Goal: Obtain resource: Download file/media

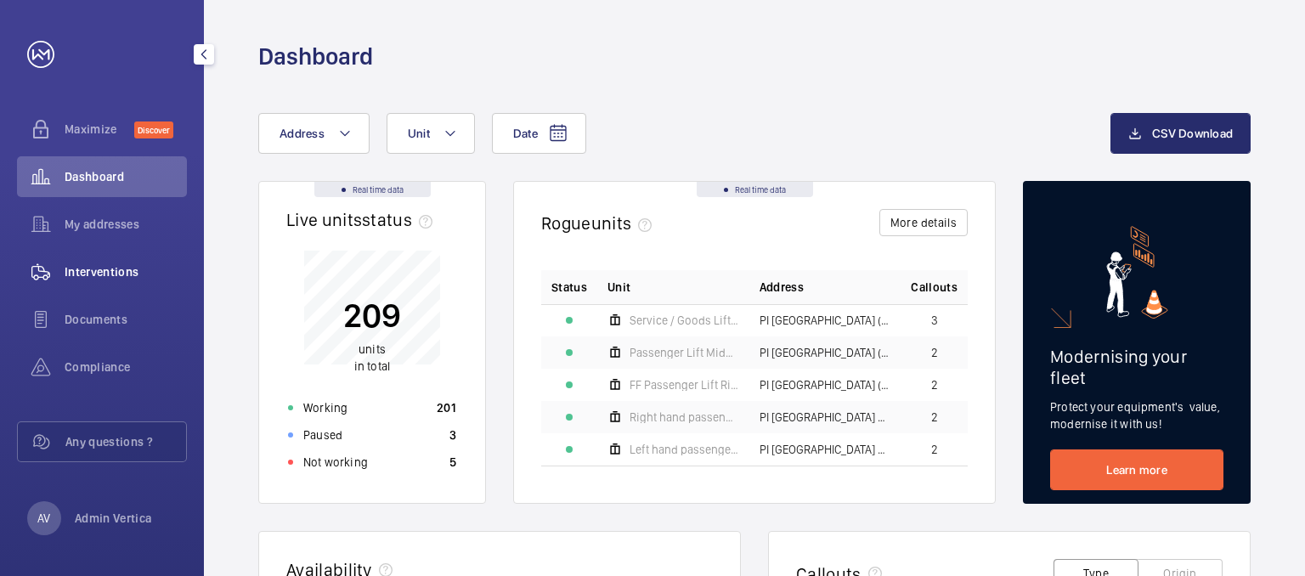
click at [138, 273] on span "Interventions" at bounding box center [126, 271] width 122 height 17
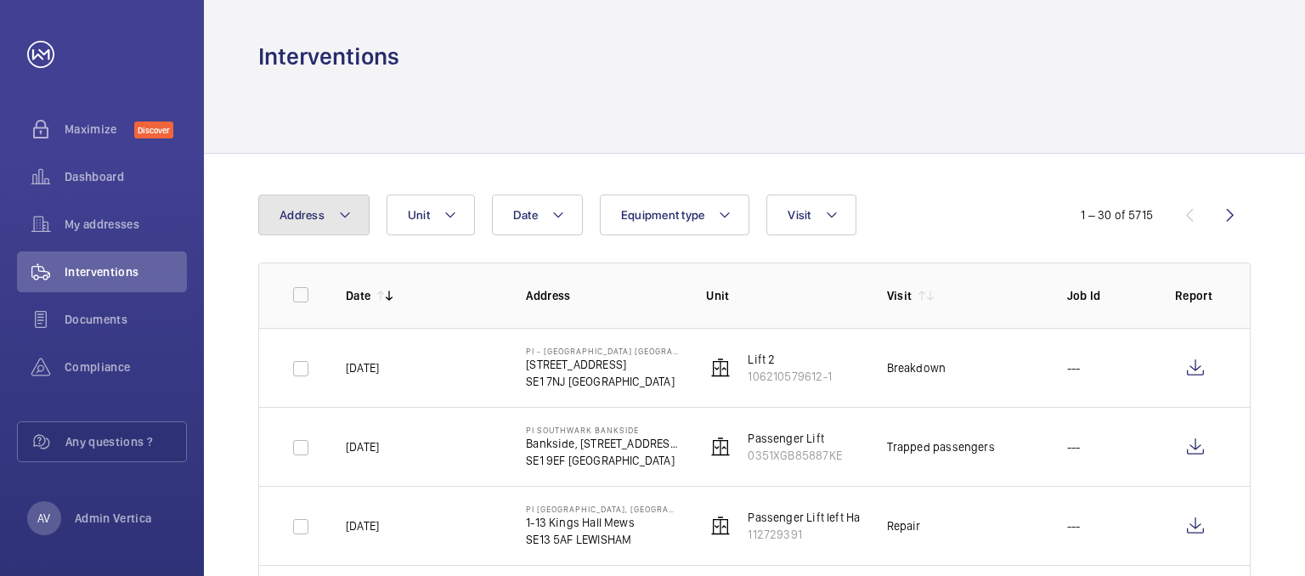
click at [317, 220] on span "Address" at bounding box center [301, 215] width 45 height 14
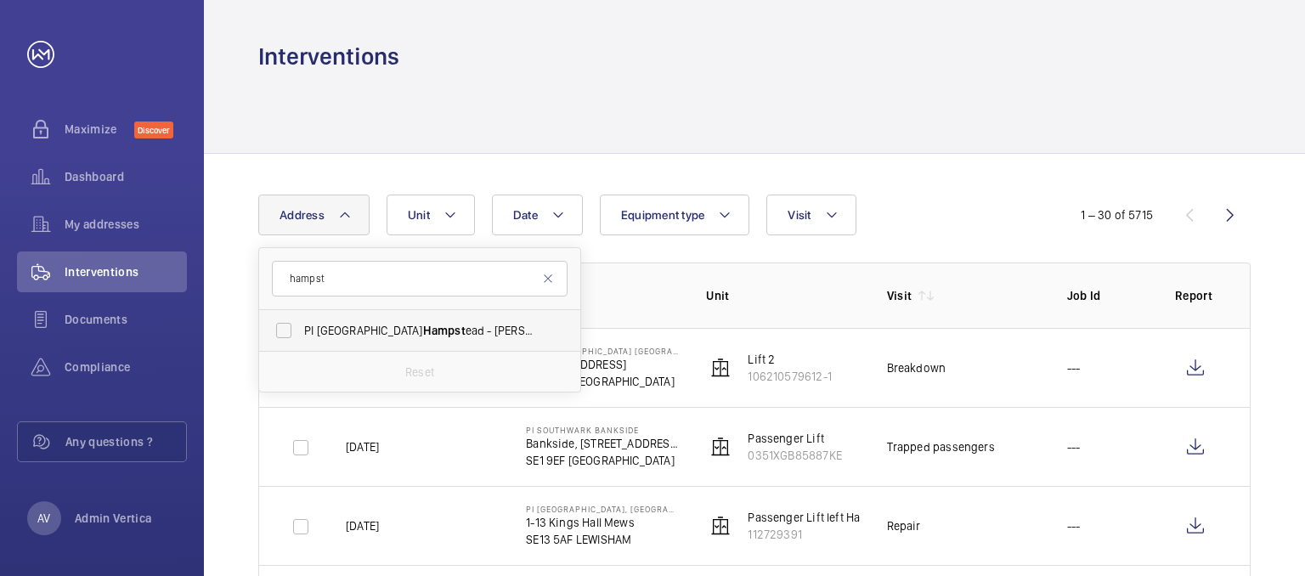
type input "hampst"
click at [335, 324] on span "PI London Hampst ead - [PERSON_NAME][GEOGRAPHIC_DATA][PERSON_NAME], HAMPST EAD …" at bounding box center [421, 330] width 234 height 17
click at [301, 324] on input "PI London Hampst ead - [PERSON_NAME][GEOGRAPHIC_DATA][PERSON_NAME], HAMPST EAD …" at bounding box center [284, 330] width 34 height 34
checkbox input "true"
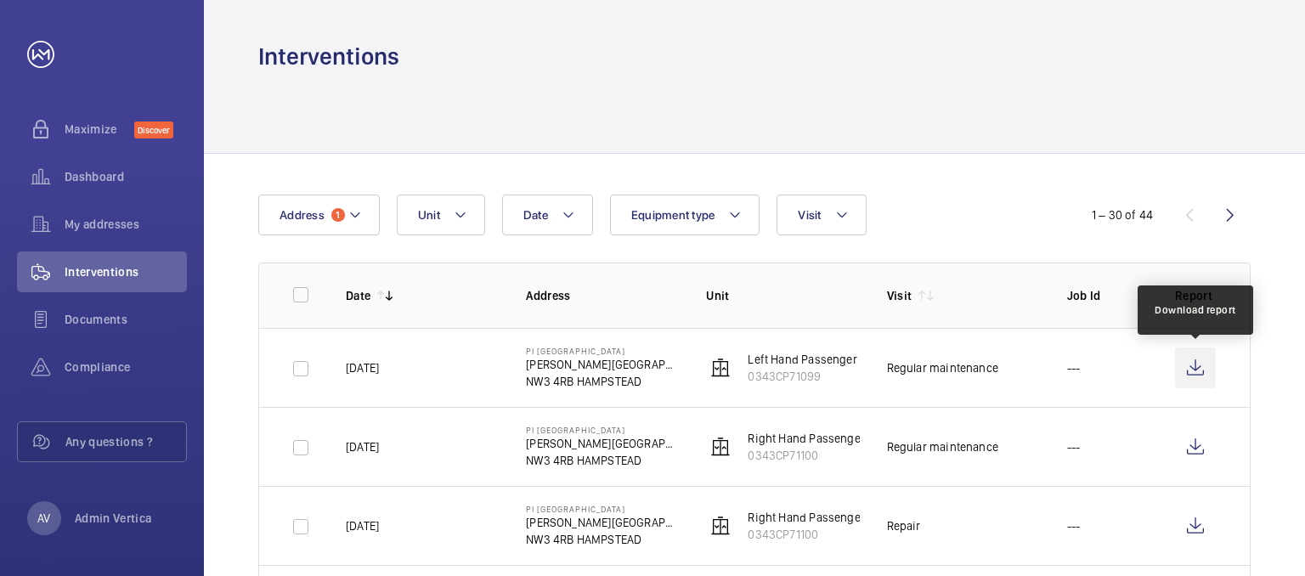
click at [1189, 365] on wm-front-icon-button at bounding box center [1195, 367] width 41 height 41
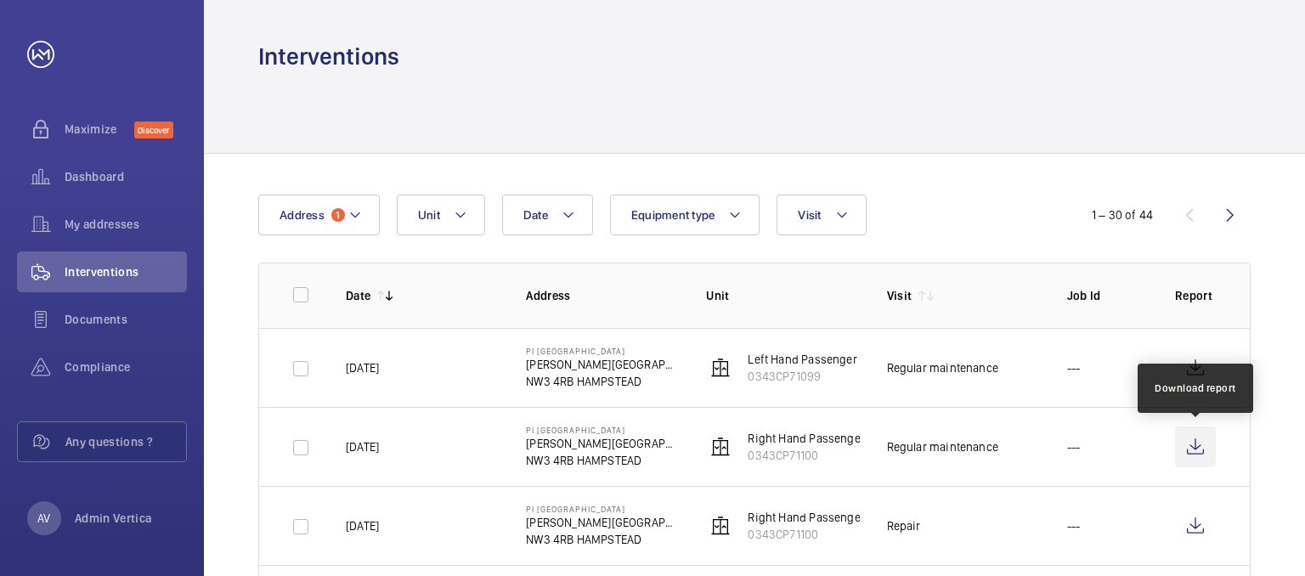
click at [1188, 436] on wm-front-icon-button at bounding box center [1195, 446] width 41 height 41
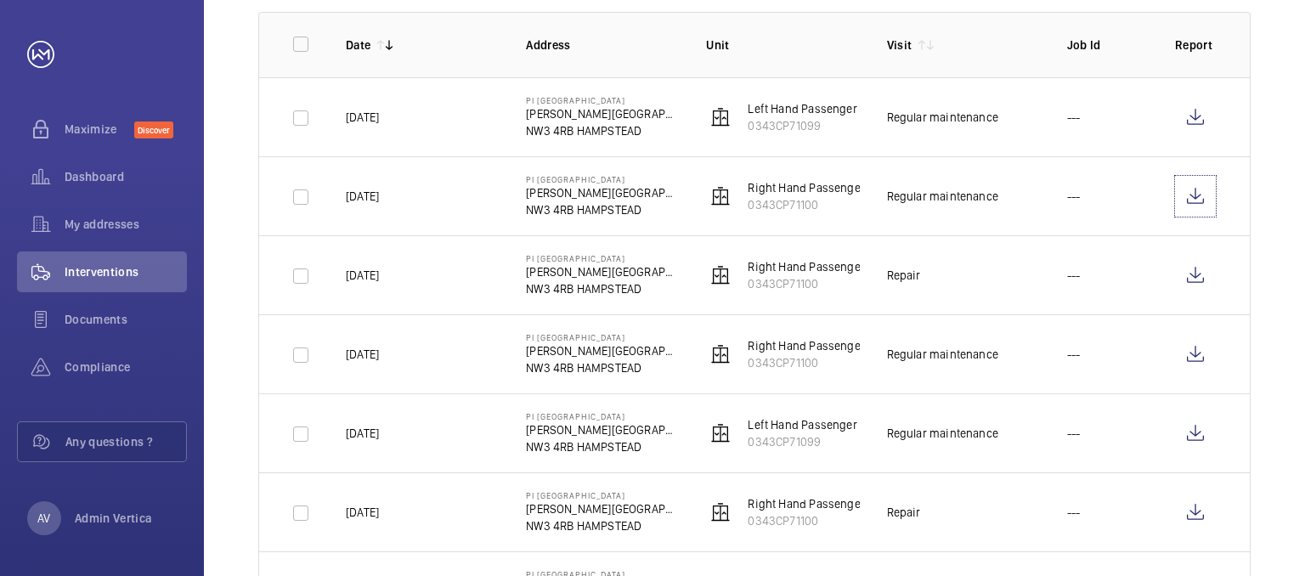
scroll to position [255, 0]
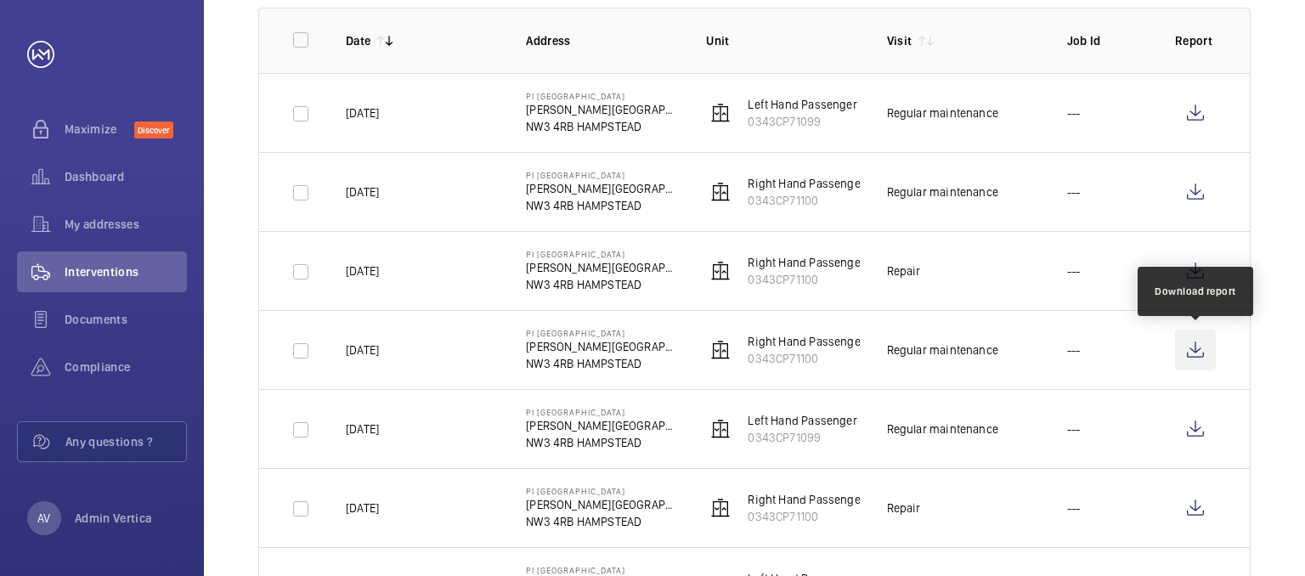
click at [1191, 354] on wm-front-icon-button at bounding box center [1195, 350] width 41 height 41
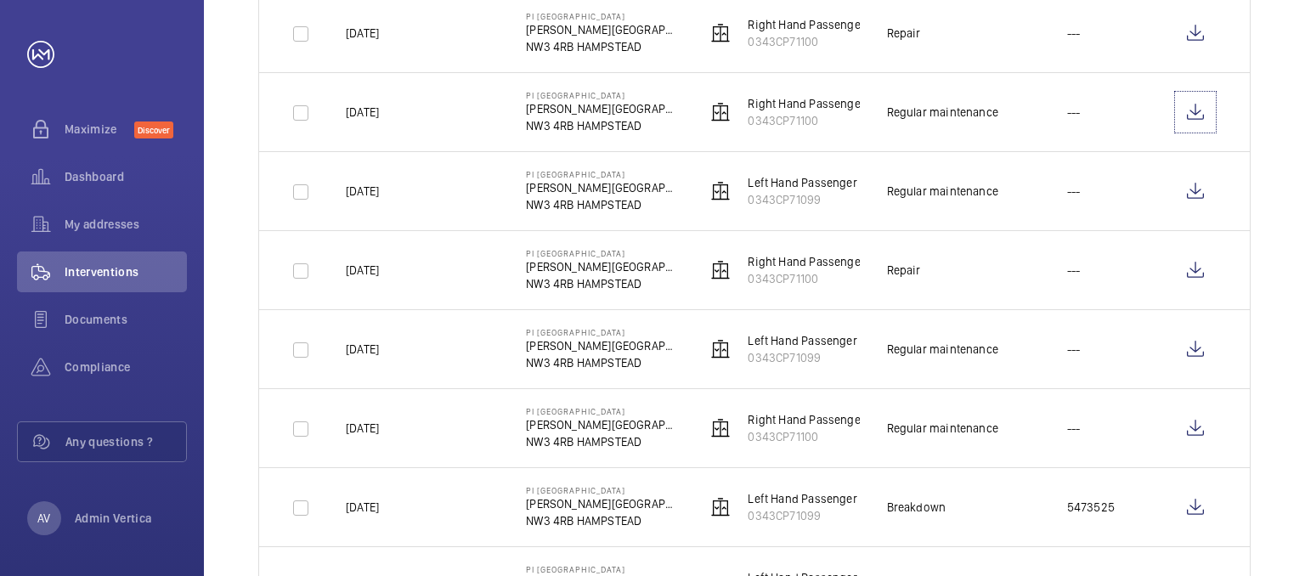
scroll to position [510, 0]
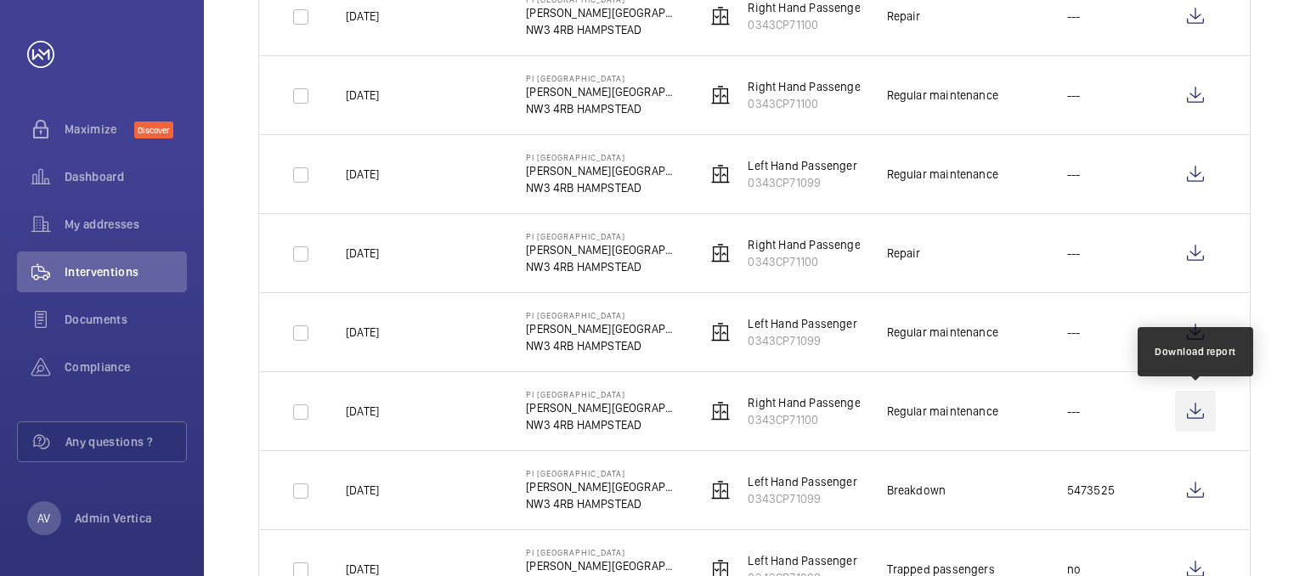
click at [1200, 414] on wm-front-icon-button at bounding box center [1195, 411] width 41 height 41
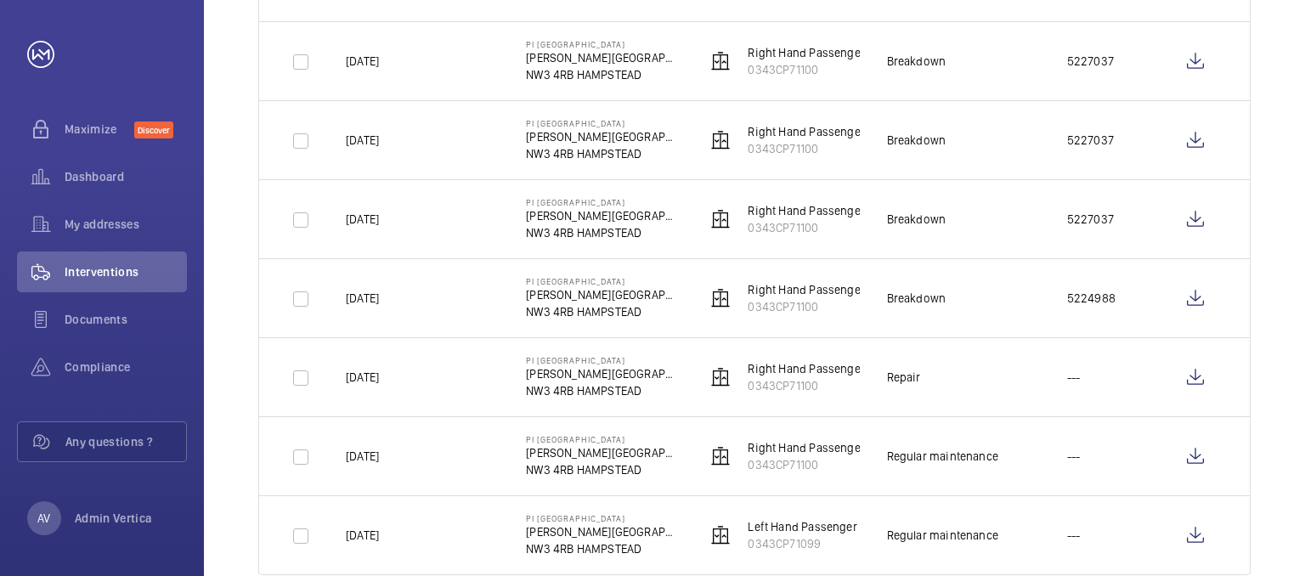
scroll to position [2157, 0]
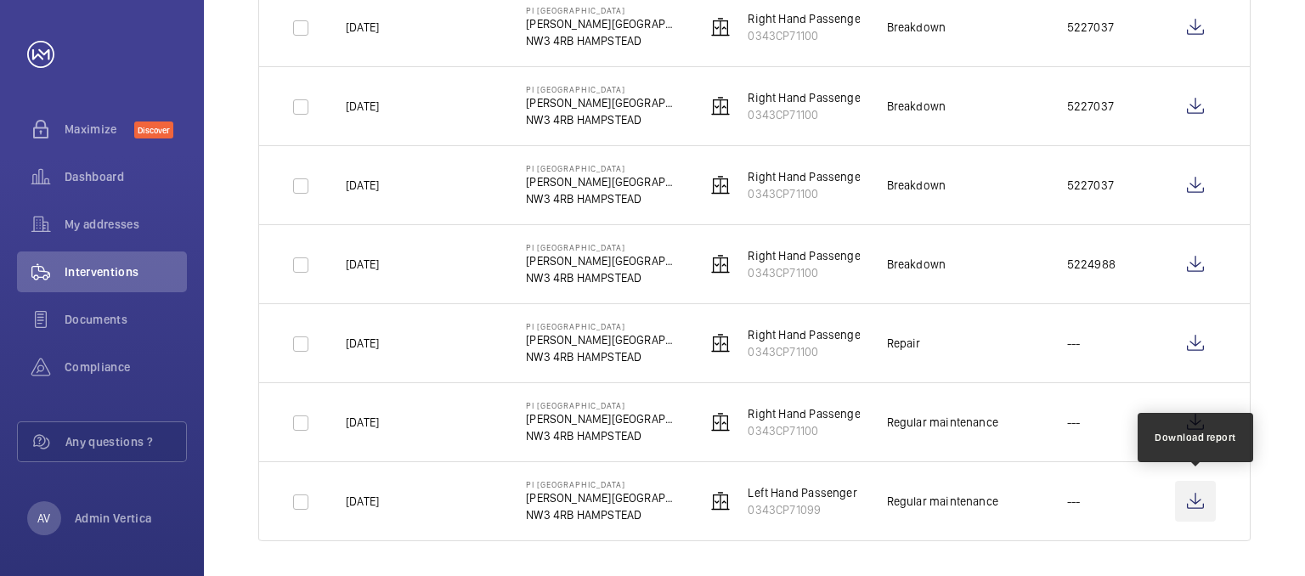
click at [1196, 484] on wm-front-icon-button at bounding box center [1195, 501] width 41 height 41
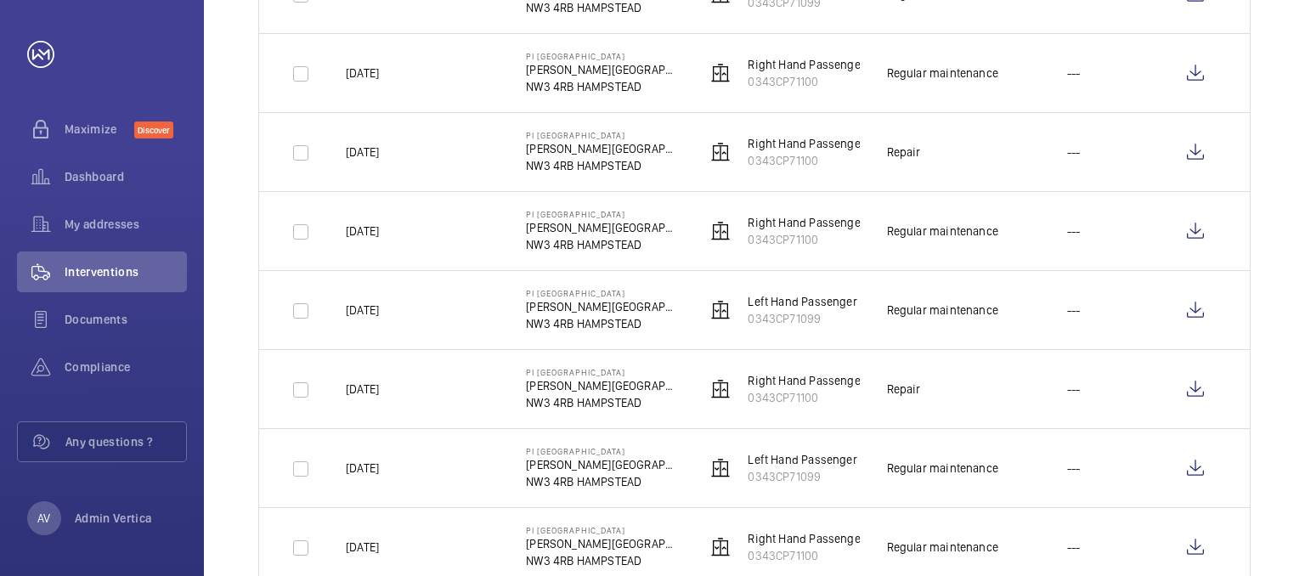
scroll to position [0, 0]
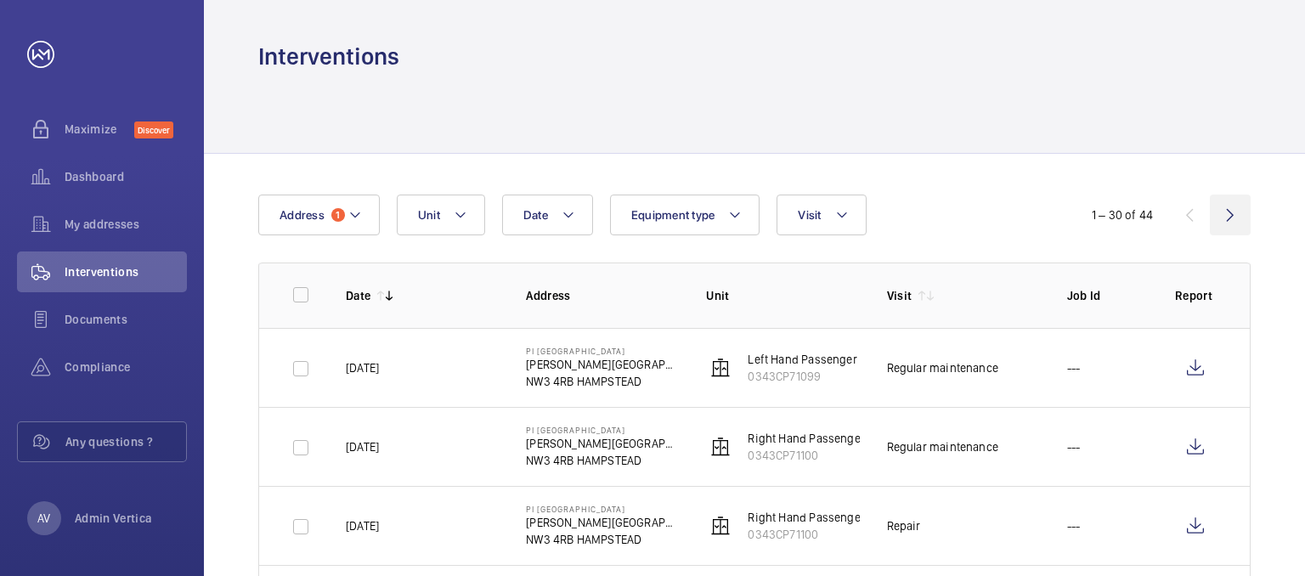
click at [1226, 217] on wm-front-icon-button at bounding box center [1229, 215] width 41 height 41
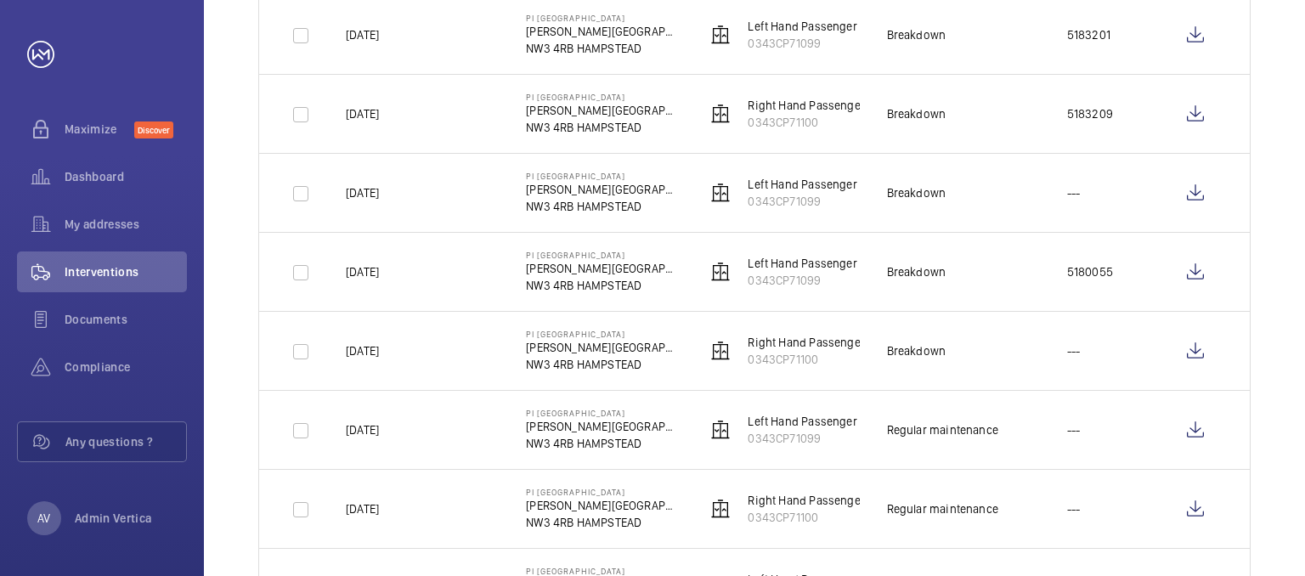
scroll to position [897, 0]
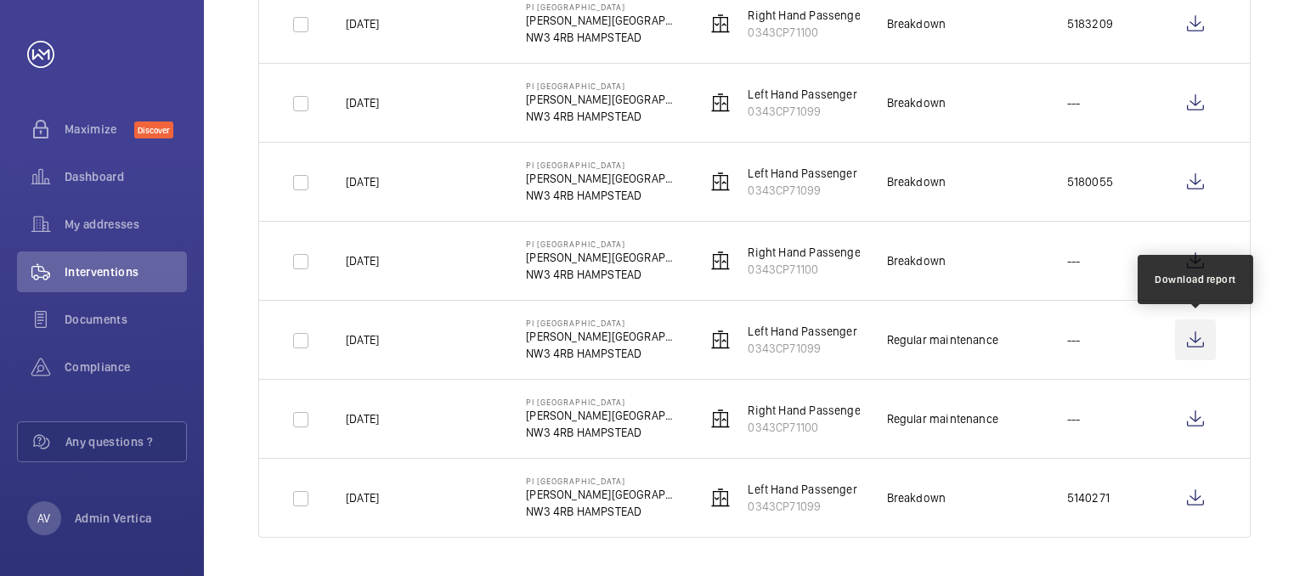
click at [1199, 328] on wm-front-icon-button at bounding box center [1195, 339] width 41 height 41
